Goal: Transaction & Acquisition: Book appointment/travel/reservation

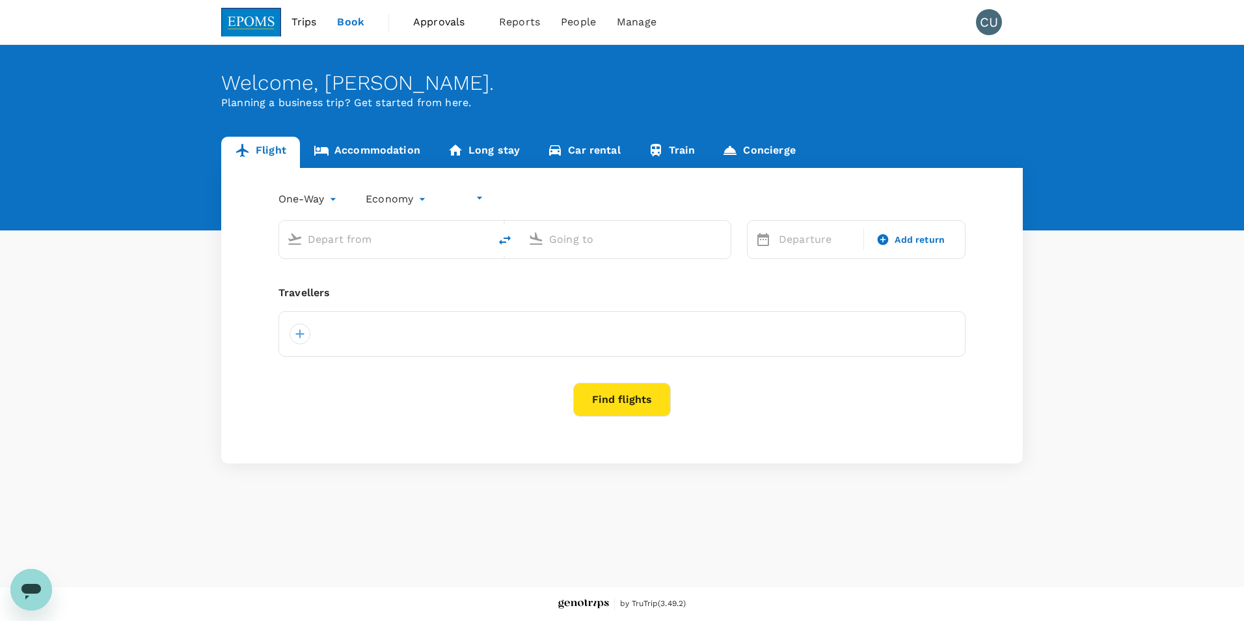
type input "undefined, undefined (any)"
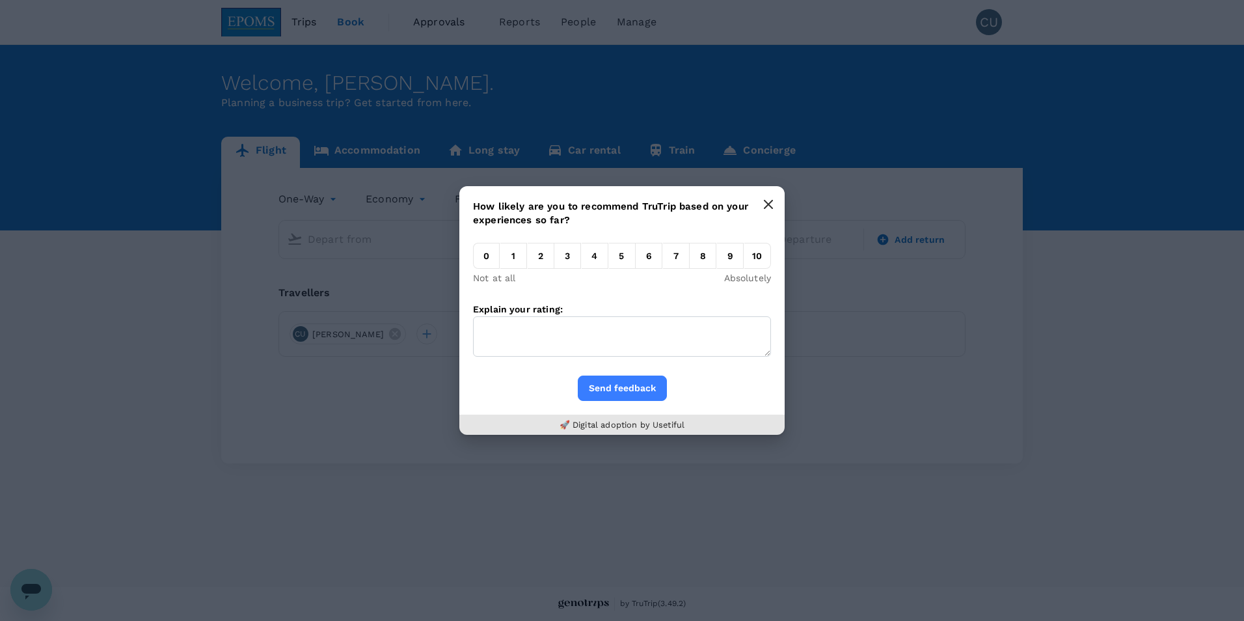
click at [764, 204] on icon "button" at bounding box center [768, 204] width 10 height 10
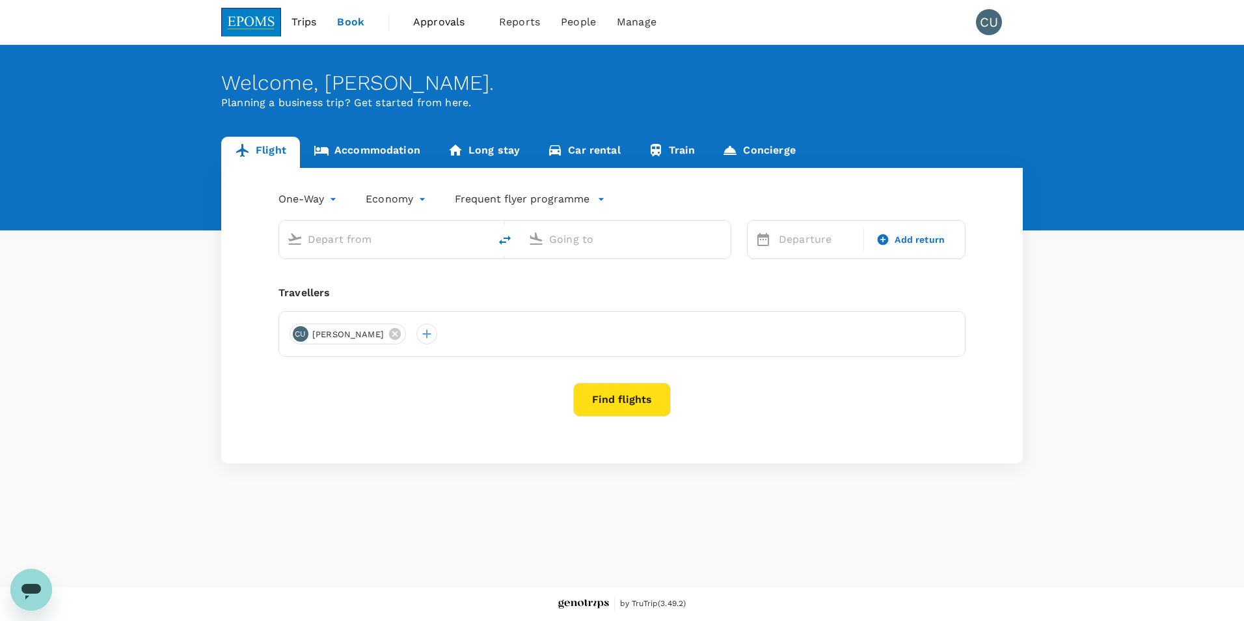
click at [409, 256] on div at bounding box center [384, 240] width 210 height 38
click at [407, 120] on div "Welcome , [PERSON_NAME] . Planning a business trip? Get started from here." at bounding box center [622, 137] width 1244 height 185
click at [397, 155] on link "Accommodation" at bounding box center [367, 152] width 134 height 31
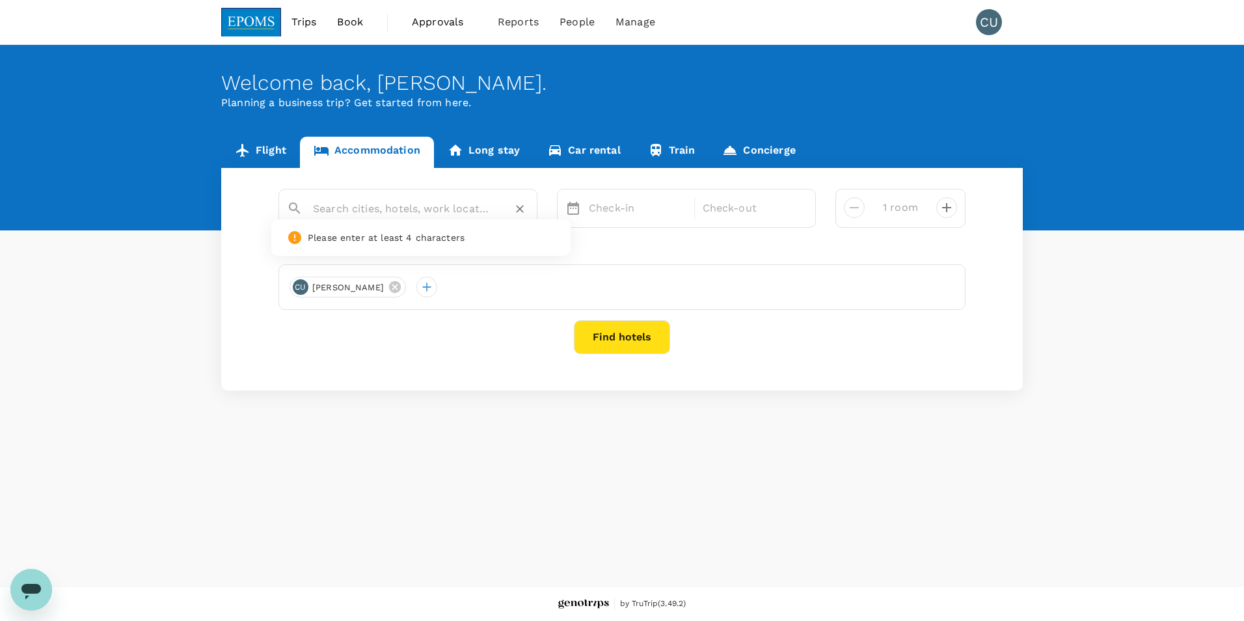
click at [440, 200] on input "text" at bounding box center [403, 208] width 180 height 20
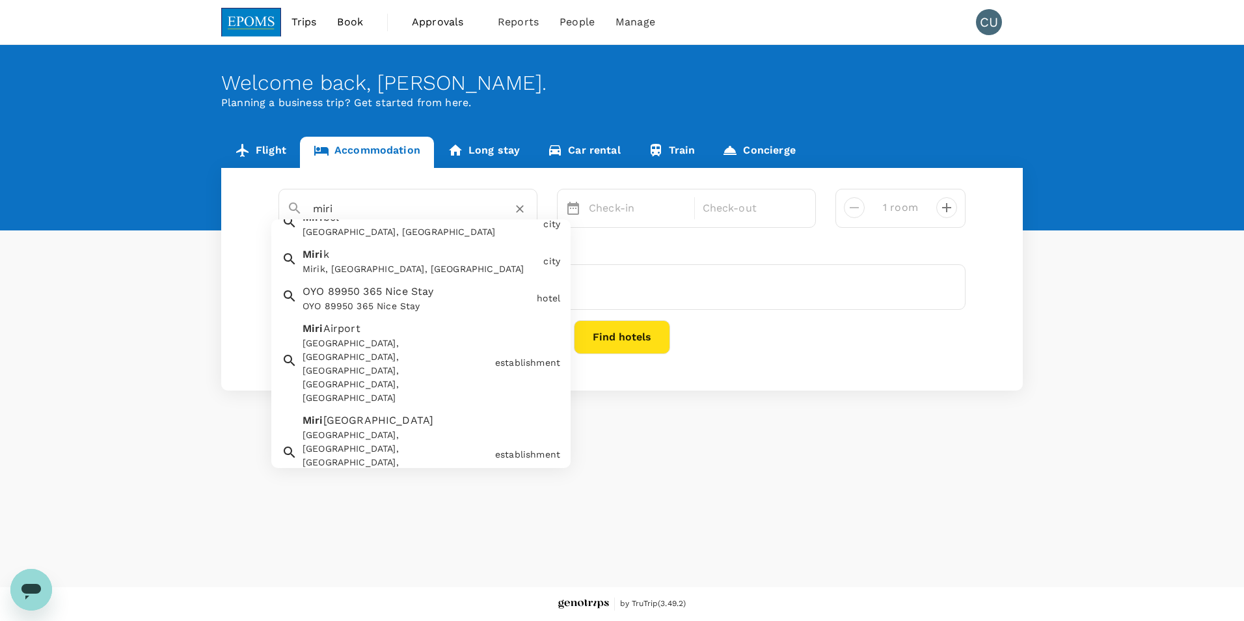
scroll to position [195, 0]
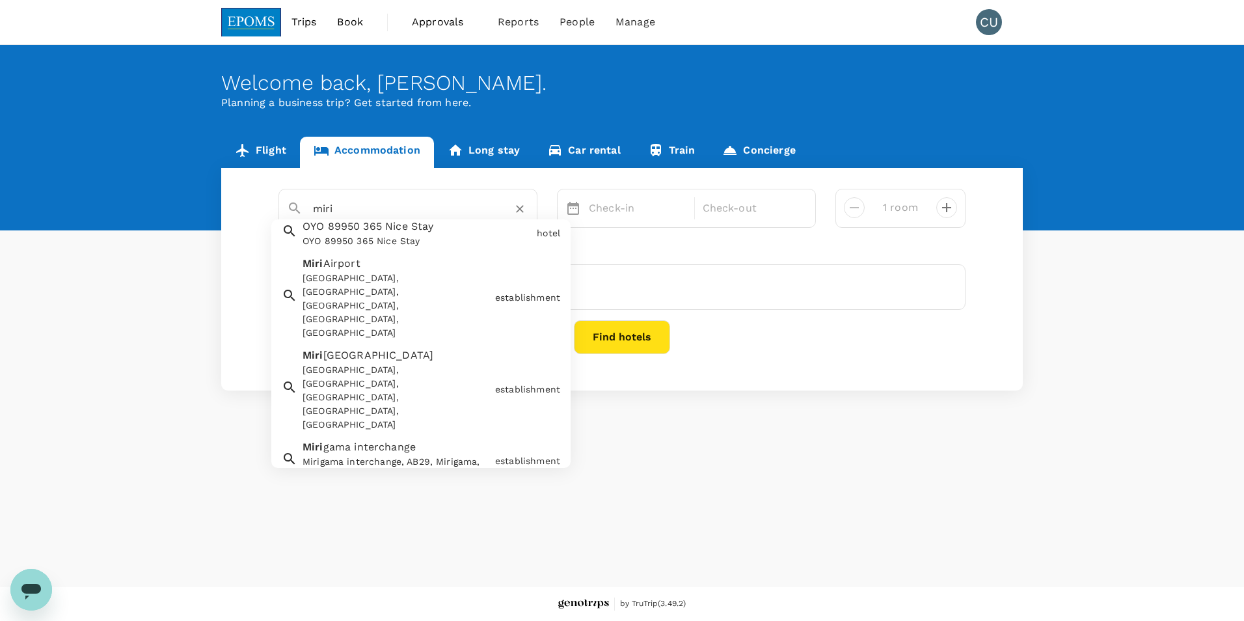
drag, startPoint x: 375, startPoint y: 203, endPoint x: 276, endPoint y: 206, distance: 98.9
click at [276, 206] on div "[PERSON_NAME], [GEOGRAPHIC_DATA] [GEOGRAPHIC_DATA] ssa [GEOGRAPHIC_DATA], [GEOG…" at bounding box center [622, 208] width 707 height 39
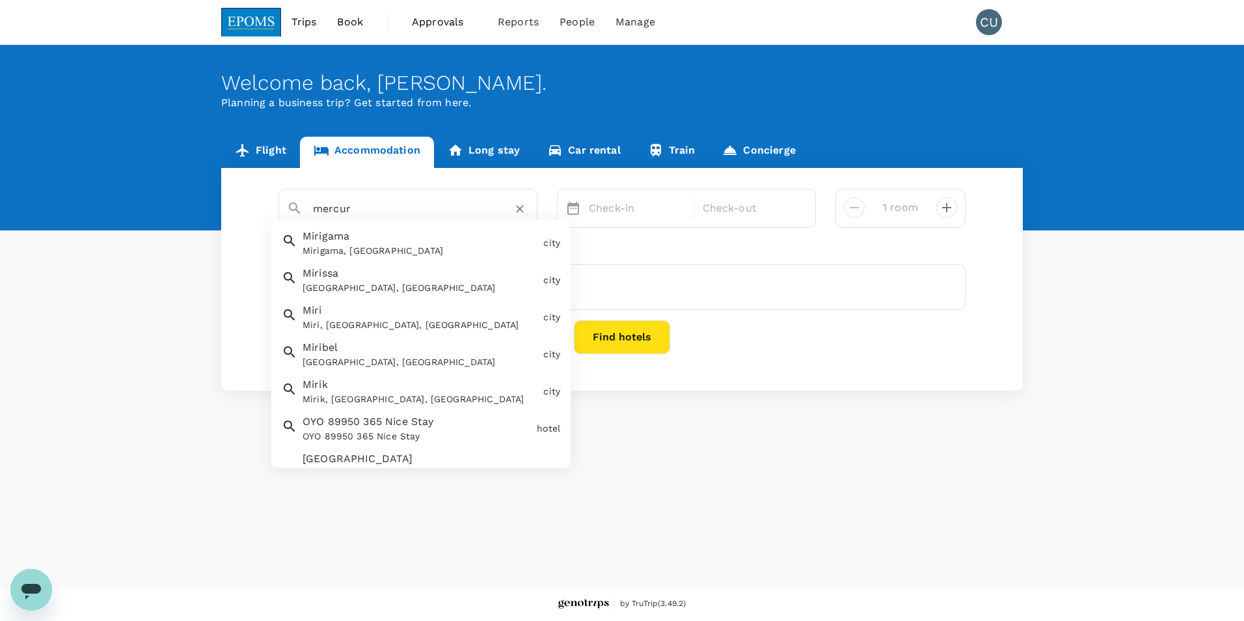
type input "mercure"
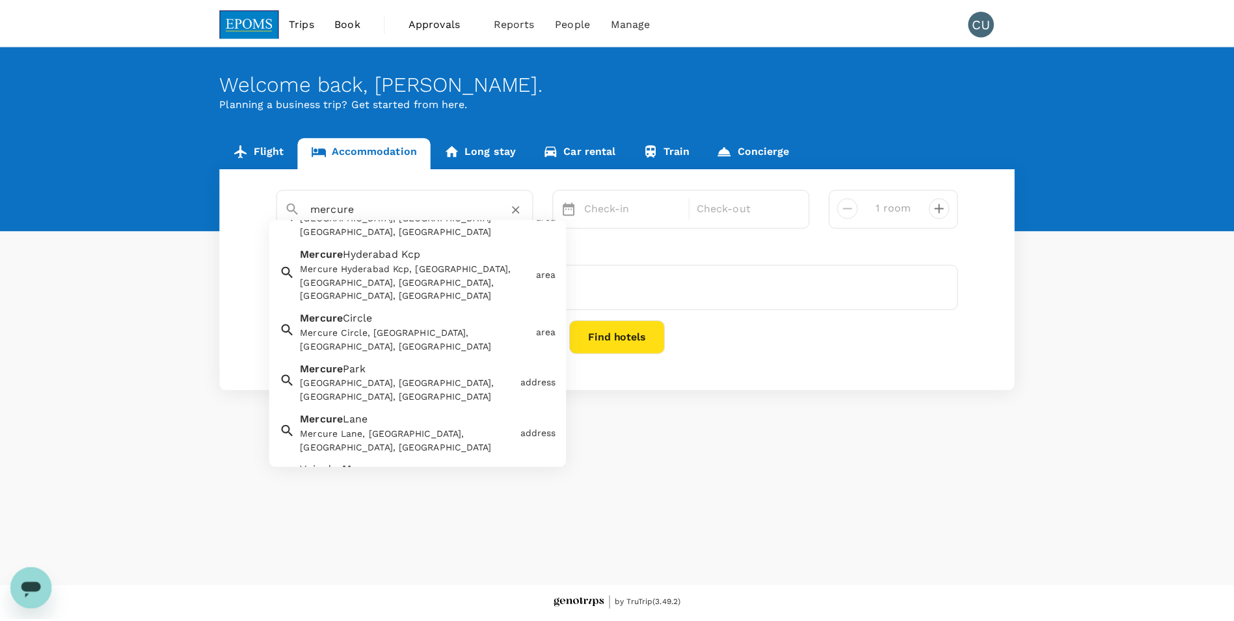
scroll to position [197, 0]
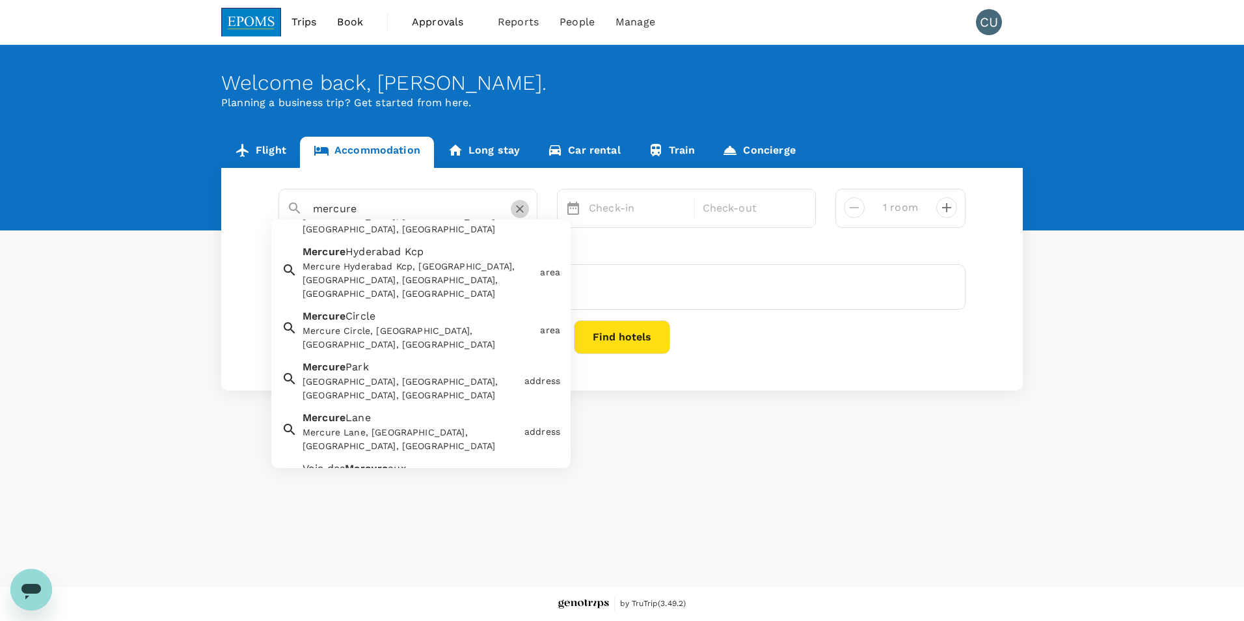
click at [527, 211] on button "Clear" at bounding box center [520, 209] width 18 height 18
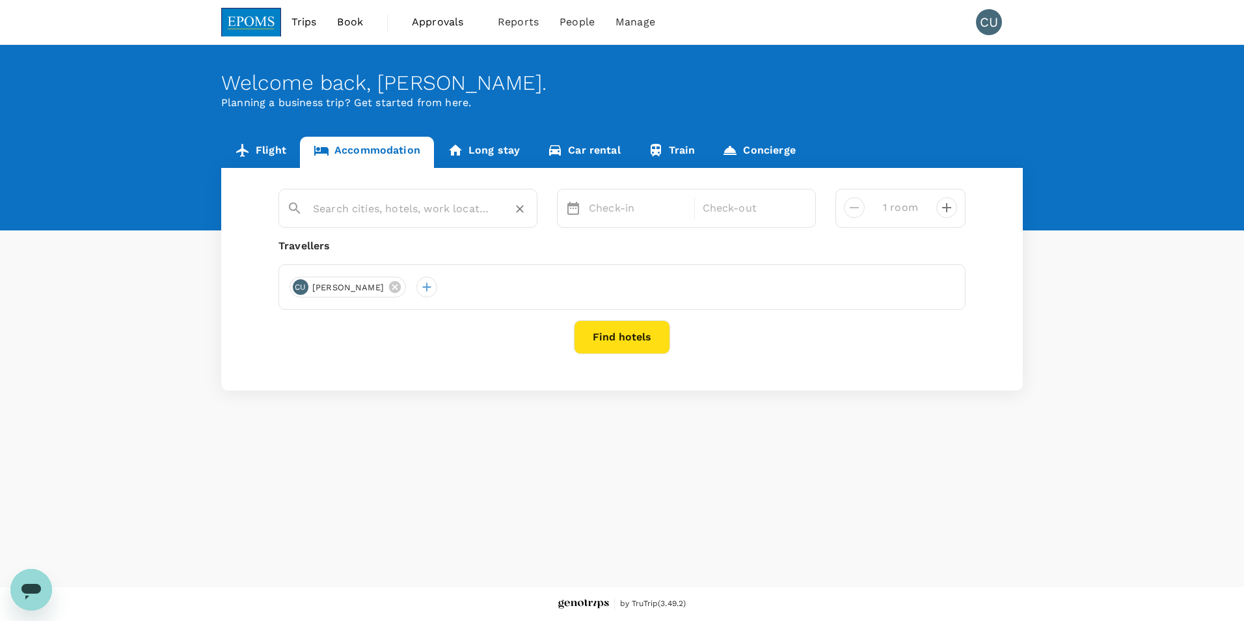
click at [431, 205] on input "text" at bounding box center [403, 208] width 180 height 20
click at [575, 200] on div "Check-in Check-out" at bounding box center [686, 208] width 259 height 39
click at [590, 214] on p "Check-in" at bounding box center [638, 208] width 98 height 16
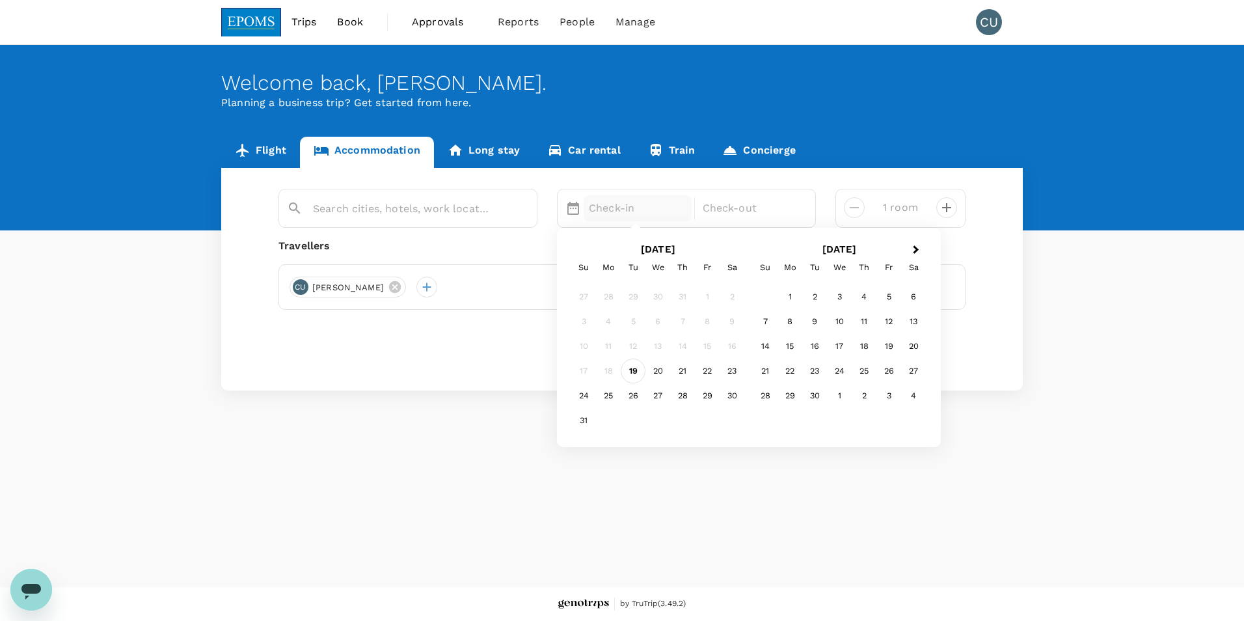
click at [636, 367] on div "19" at bounding box center [633, 370] width 25 height 25
click at [730, 375] on div "23" at bounding box center [732, 370] width 25 height 25
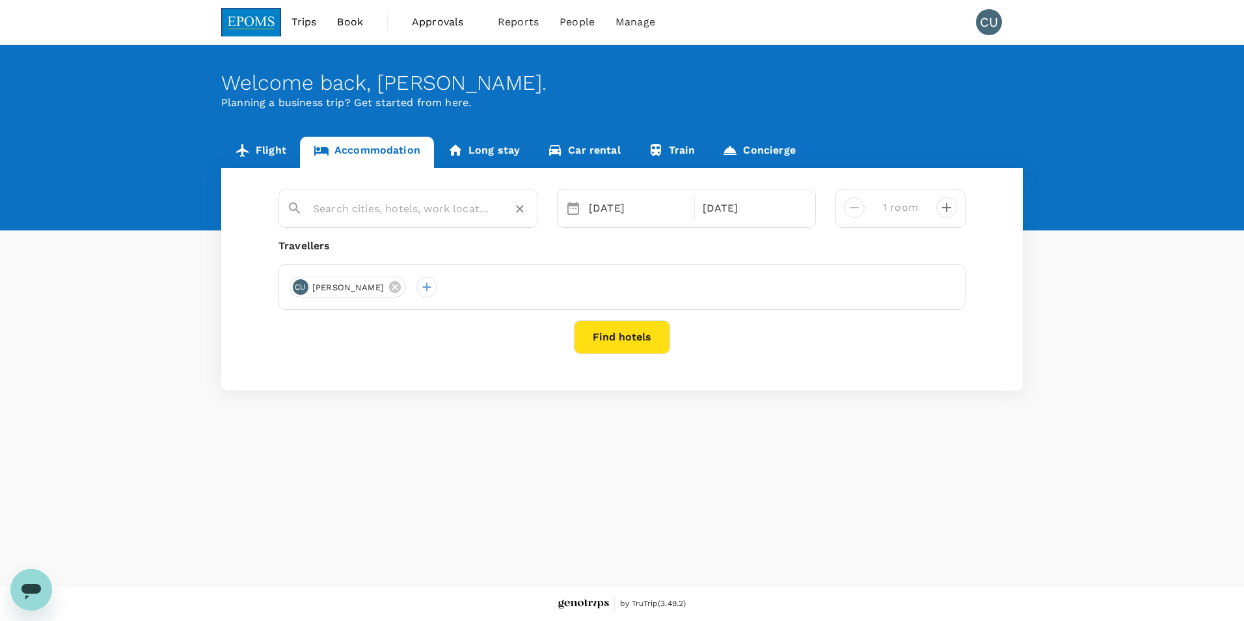
click at [404, 205] on input "text" at bounding box center [403, 208] width 180 height 20
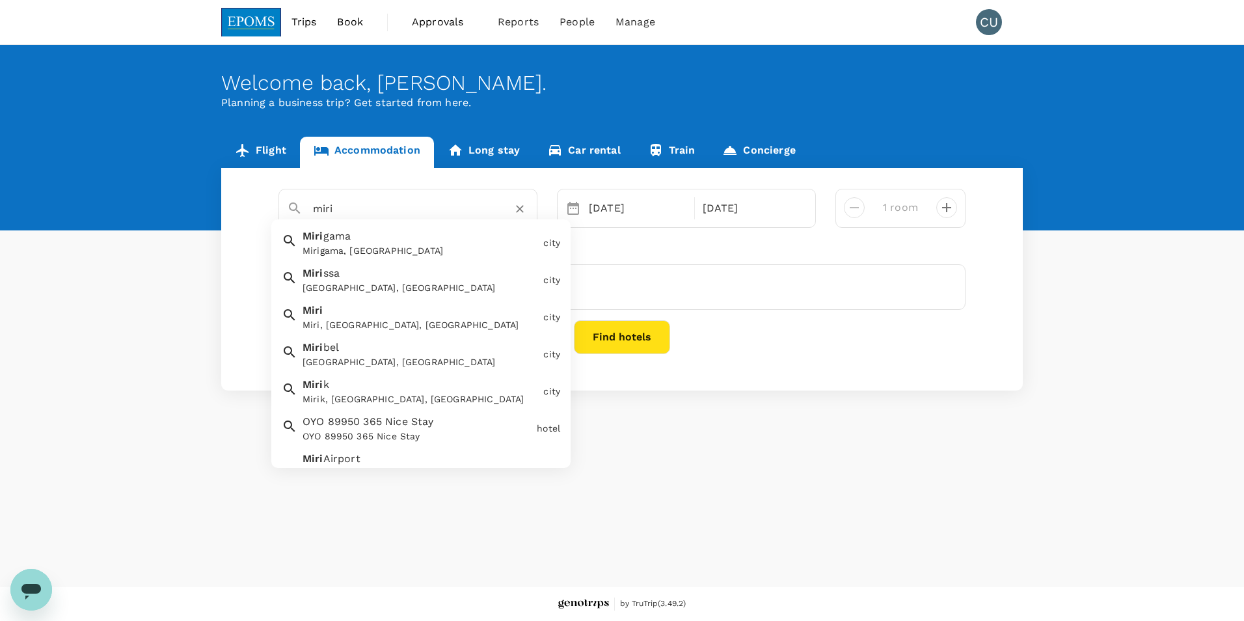
click at [411, 321] on div "Miri, [GEOGRAPHIC_DATA], [GEOGRAPHIC_DATA]" at bounding box center [421, 325] width 236 height 14
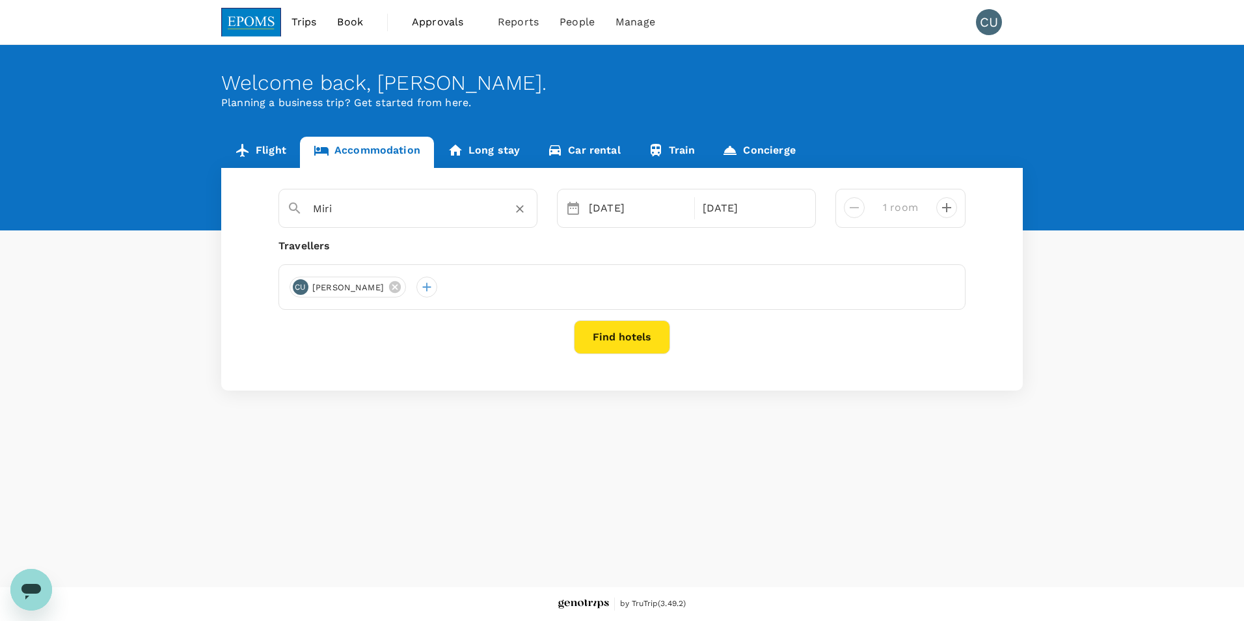
type input "Miri"
click at [617, 330] on button "Find hotels" at bounding box center [622, 337] width 96 height 34
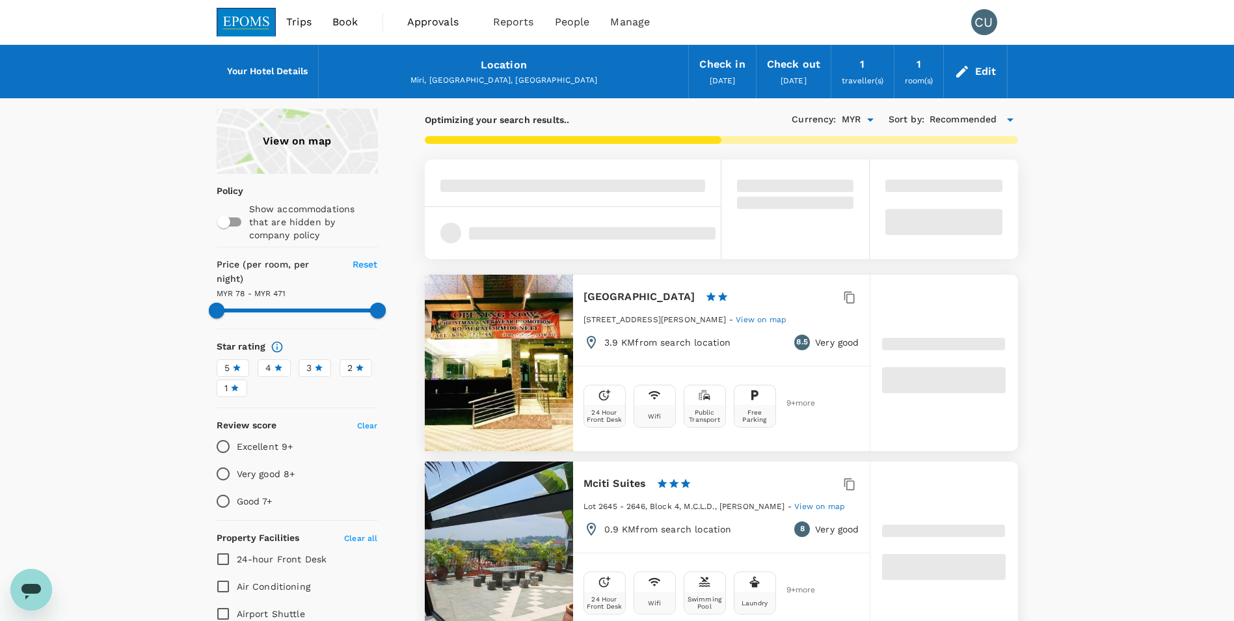
type input "470.84"
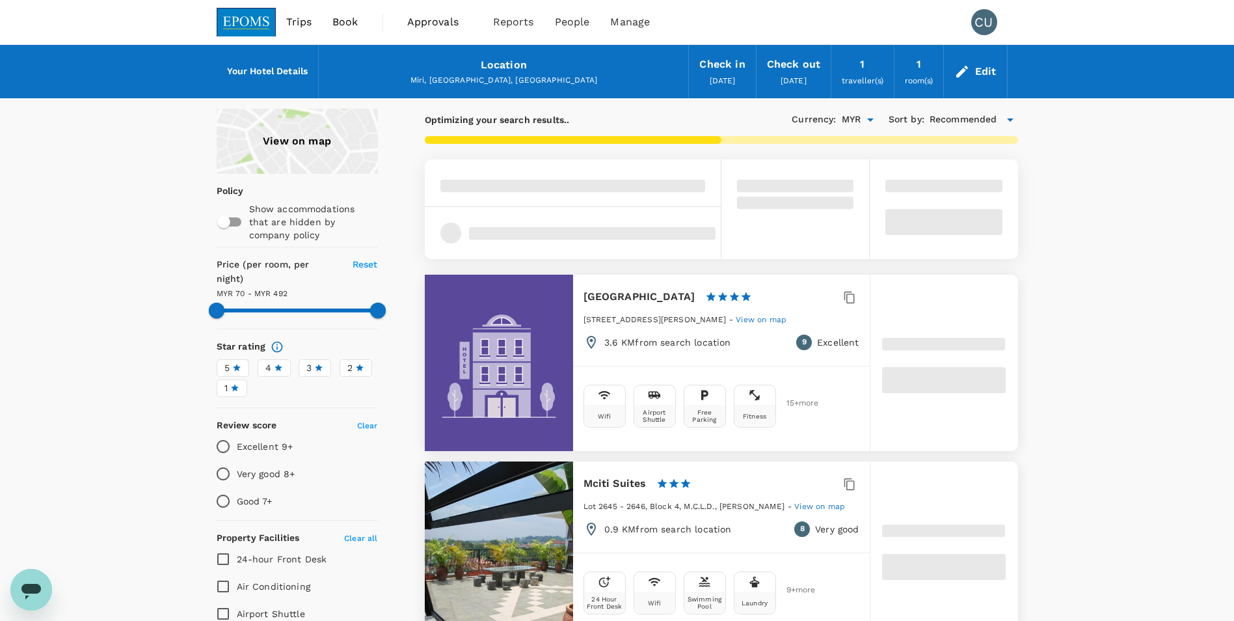
type input "69.84"
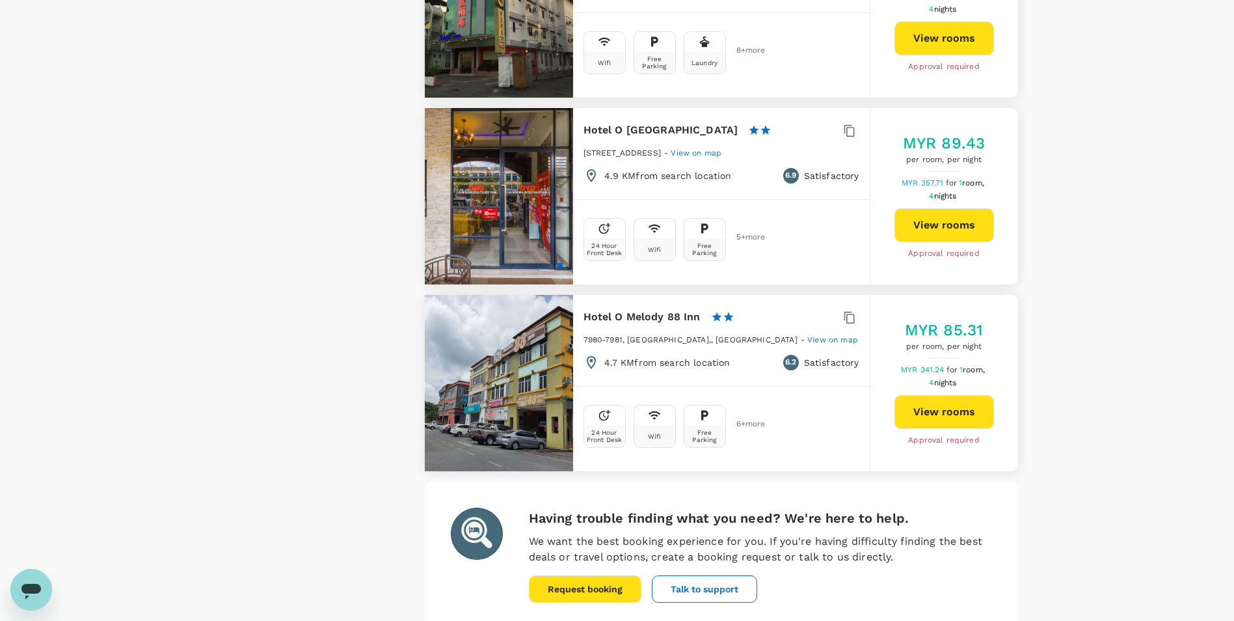
scroll to position [3504, 0]
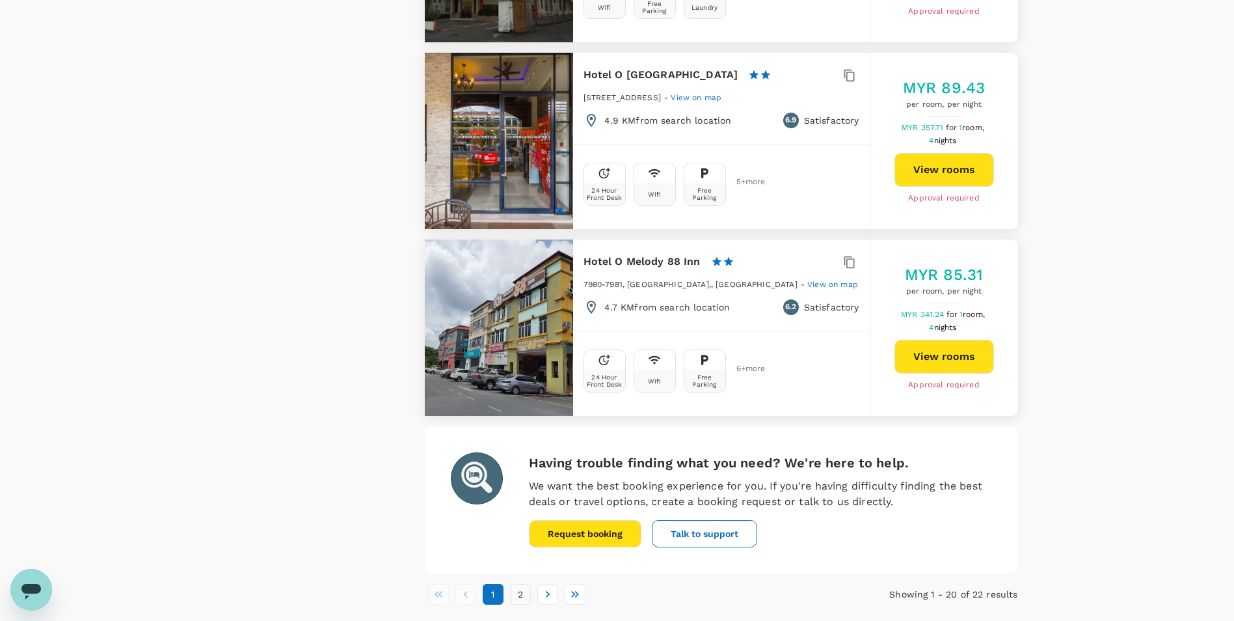
click at [517, 584] on button "2" at bounding box center [520, 594] width 21 height 21
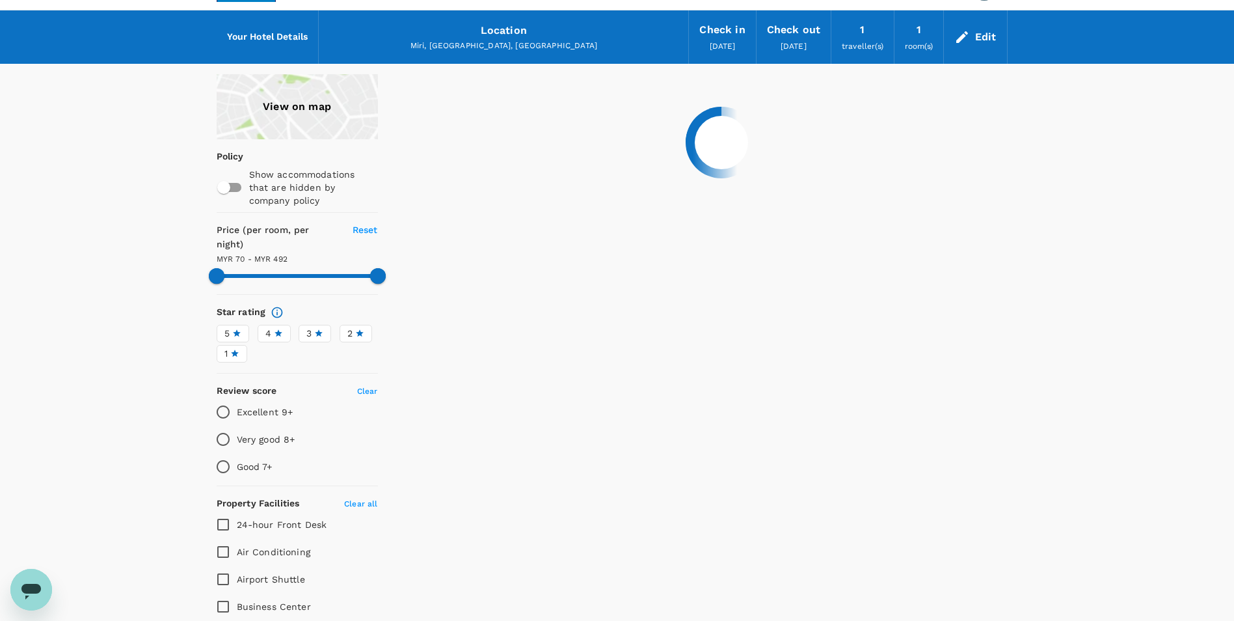
scroll to position [0, 0]
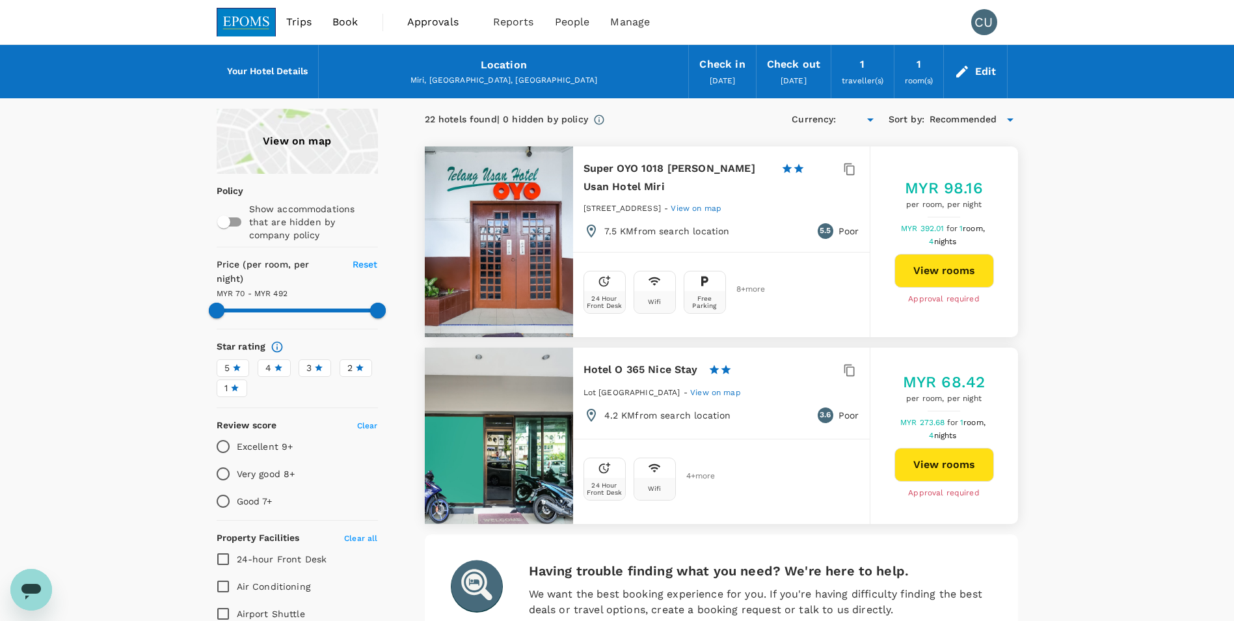
type input "491.84"
type input "MYR"
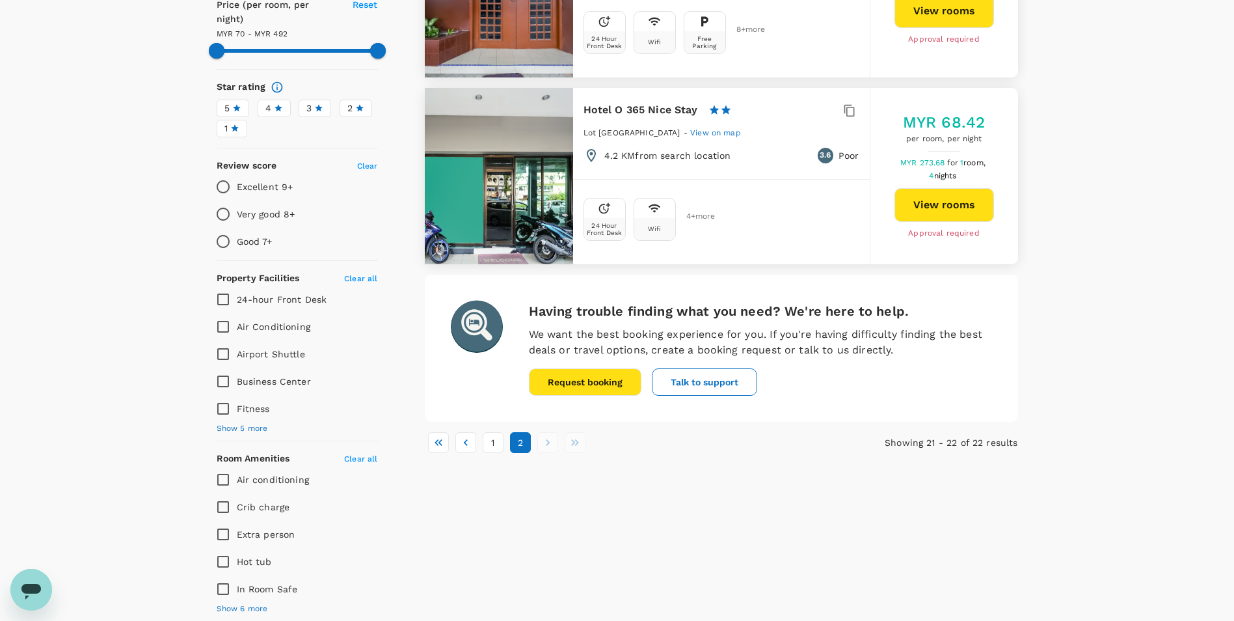
scroll to position [260, 0]
click at [488, 446] on button "1" at bounding box center [493, 441] width 21 height 21
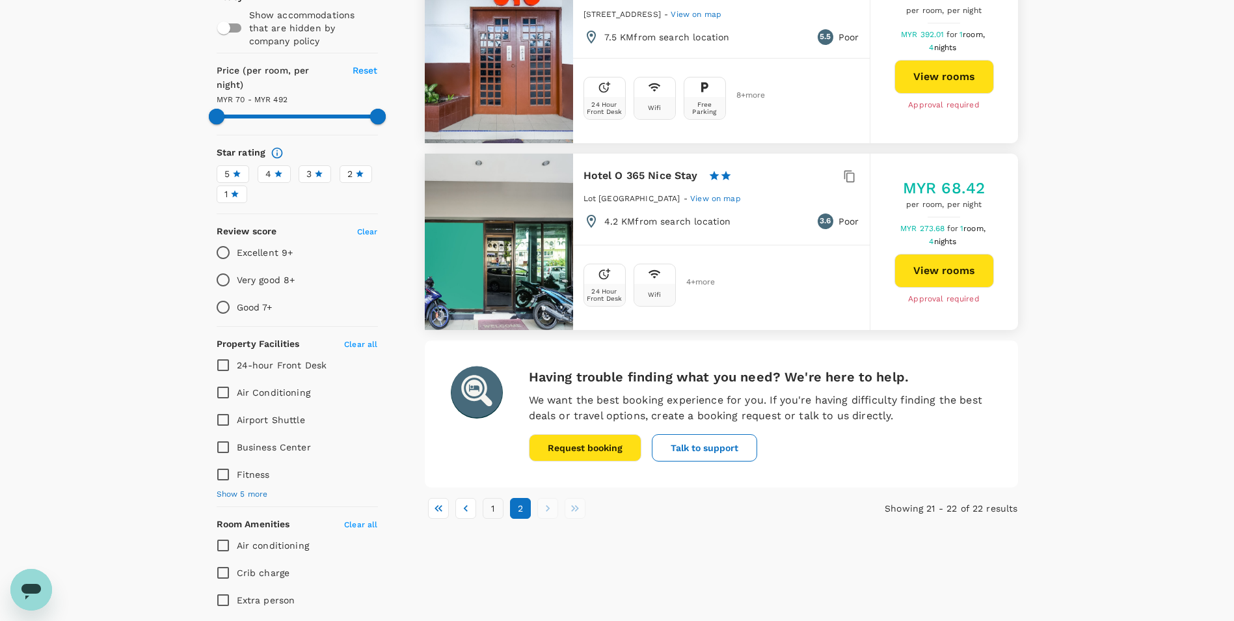
scroll to position [0, 0]
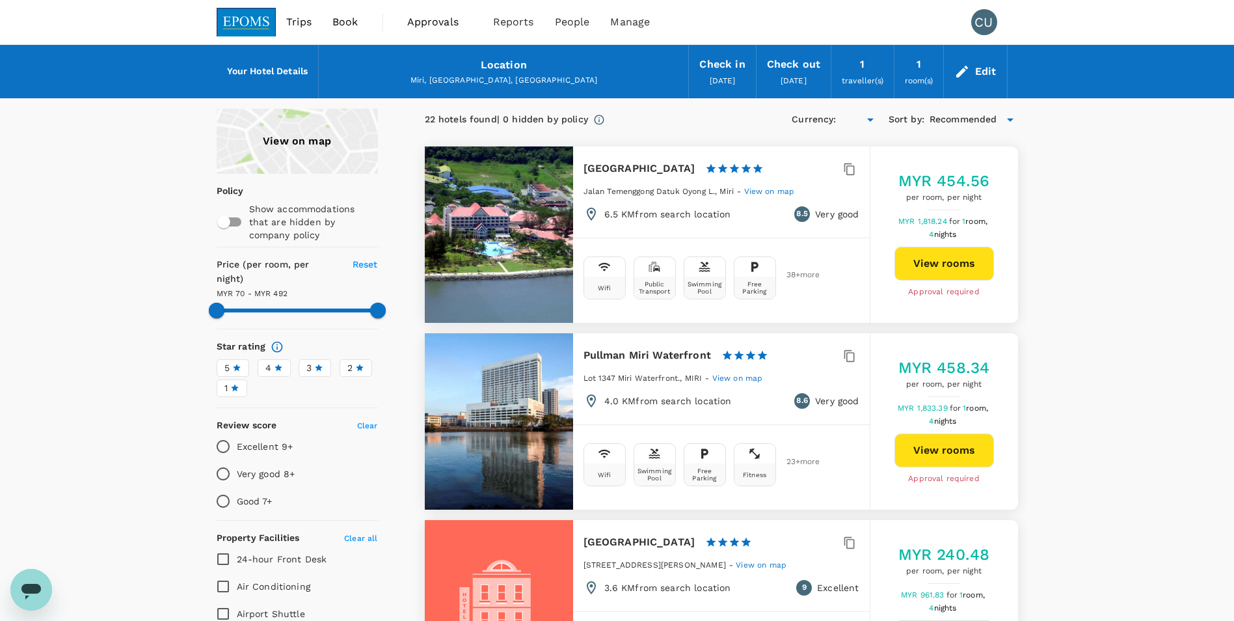
type input "491.84"
type input "MYR"
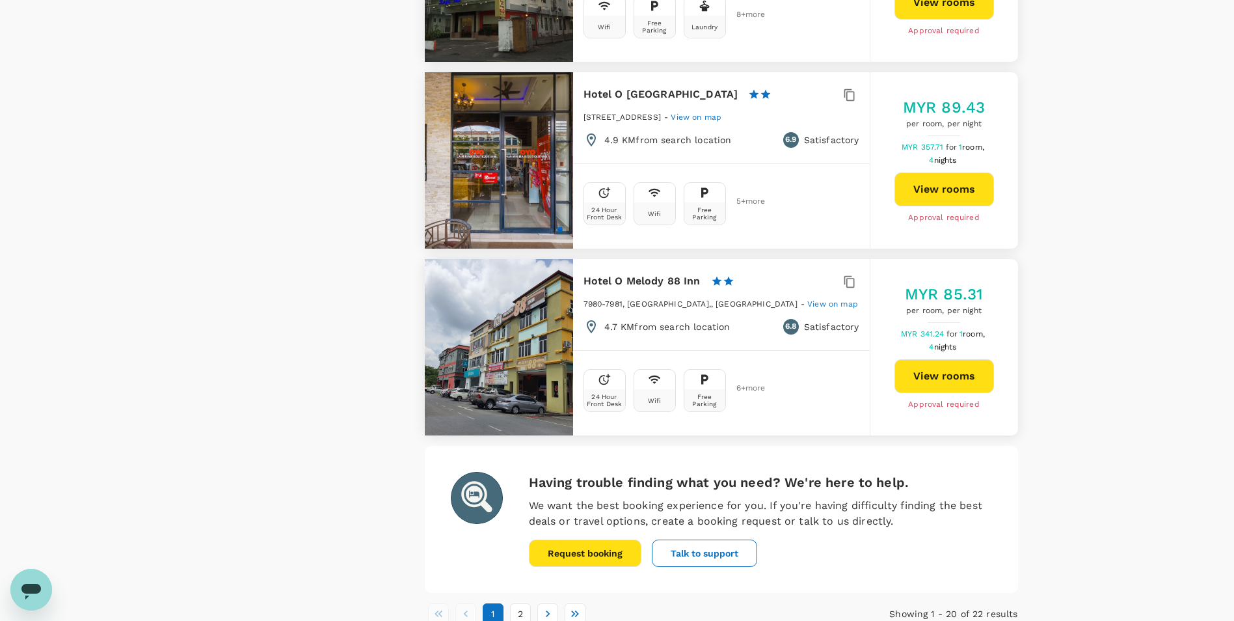
scroll to position [3504, 0]
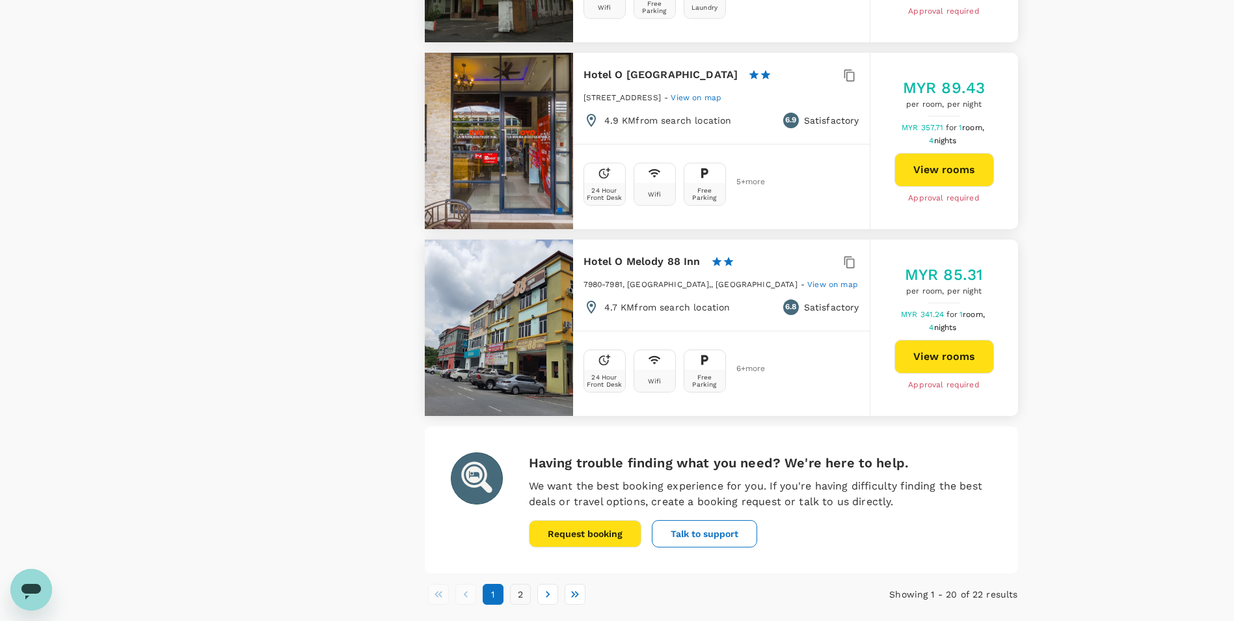
click at [519, 584] on button "2" at bounding box center [520, 594] width 21 height 21
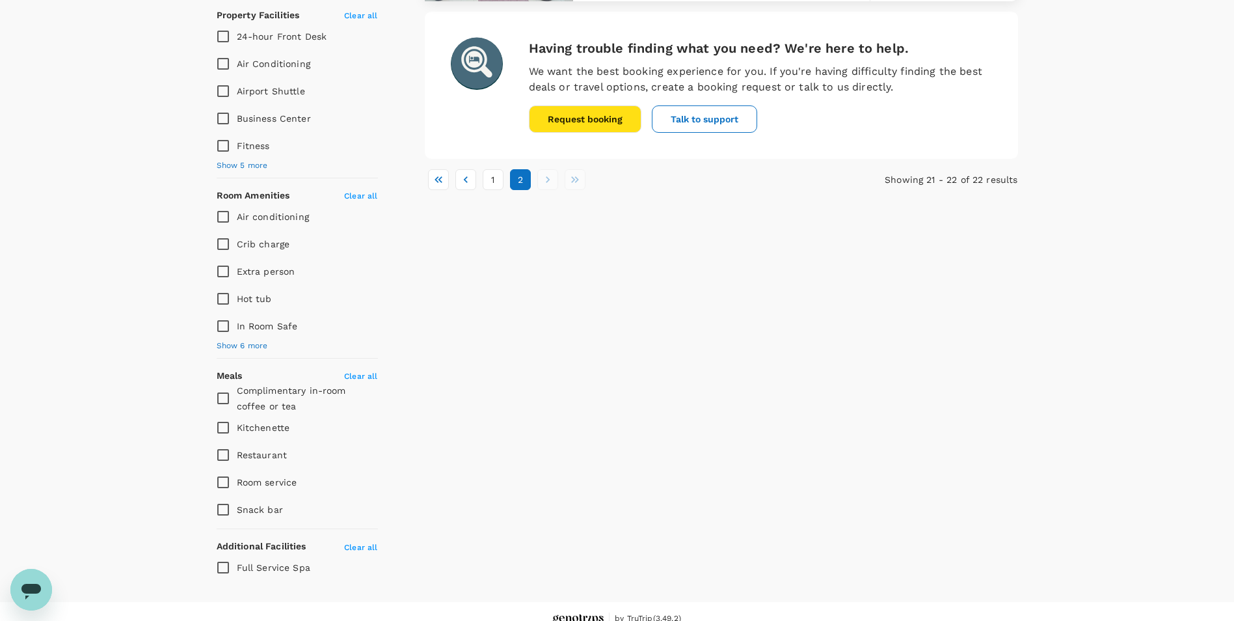
scroll to position [523, 0]
click at [489, 175] on button "1" at bounding box center [493, 179] width 21 height 21
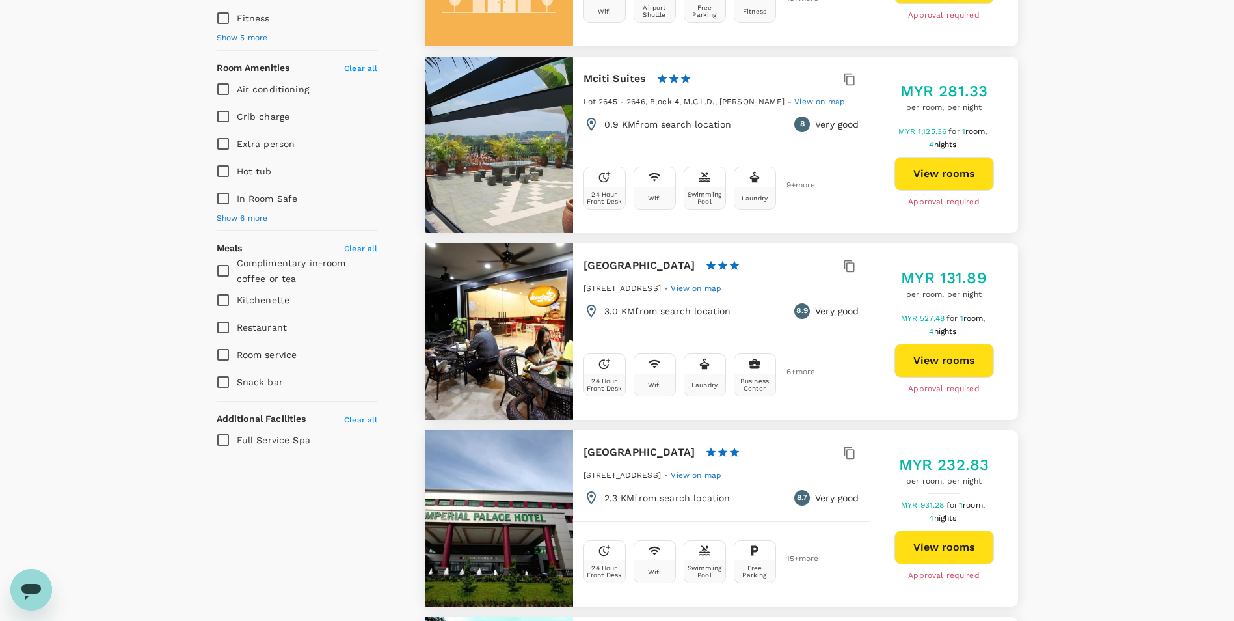
scroll to position [651, 0]
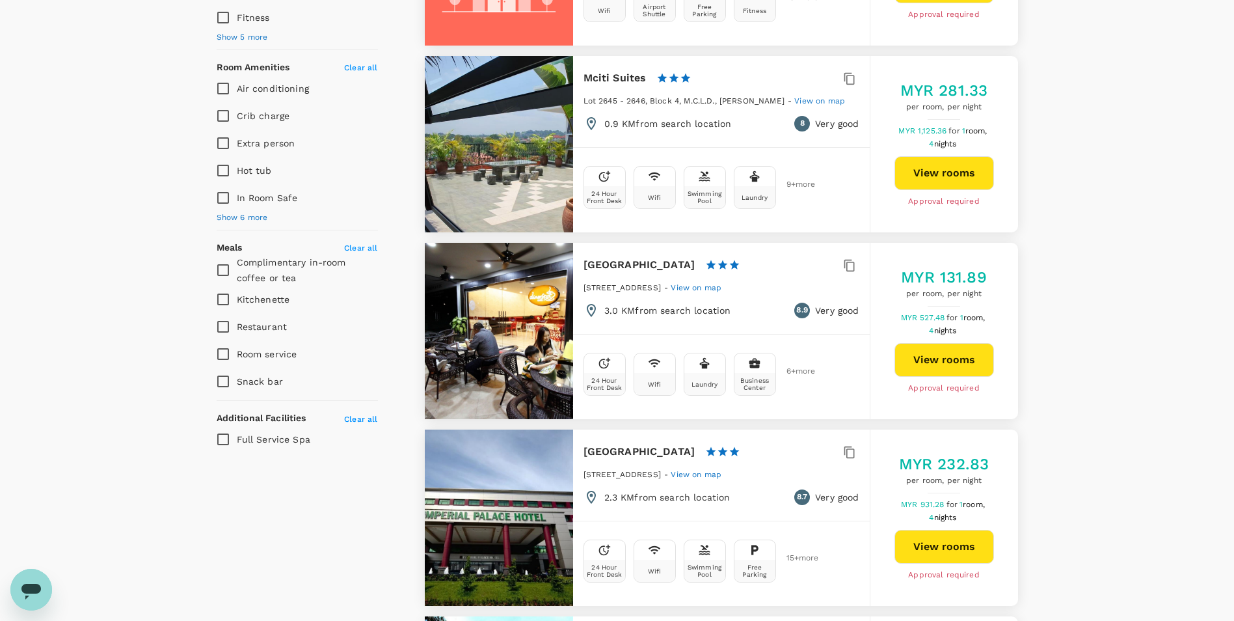
type input "491.84"
